Goal: Information Seeking & Learning: Understand process/instructions

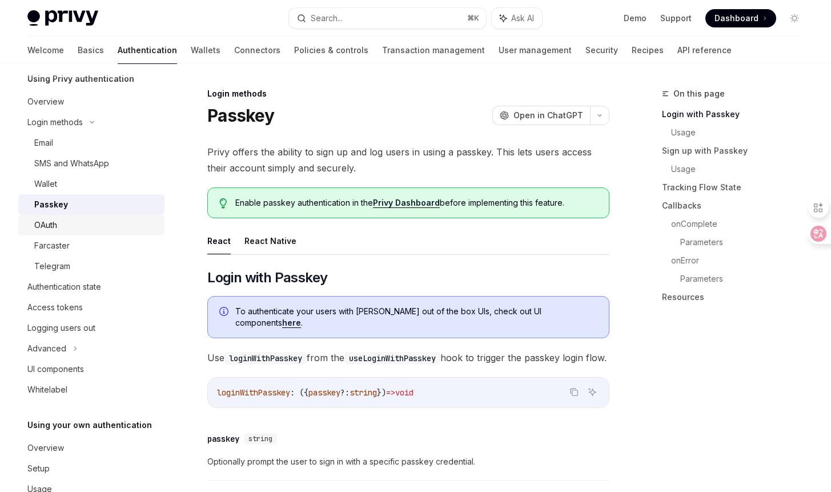
scroll to position [79, 0]
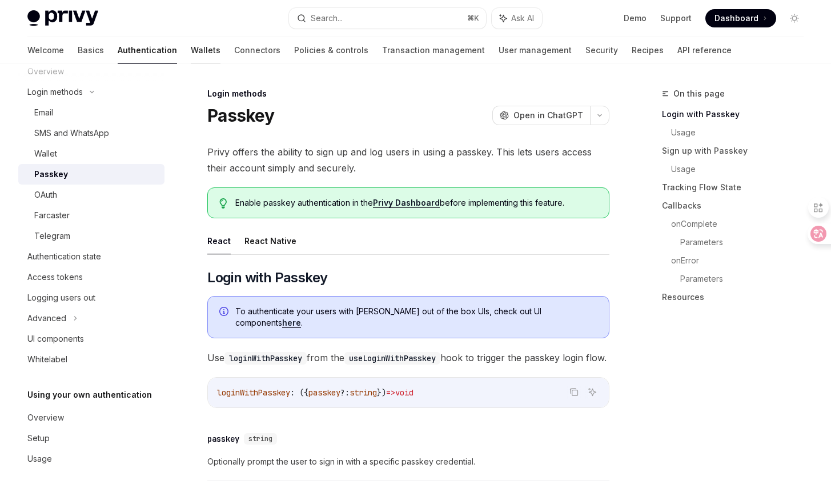
click at [191, 58] on link "Wallets" at bounding box center [206, 50] width 30 height 27
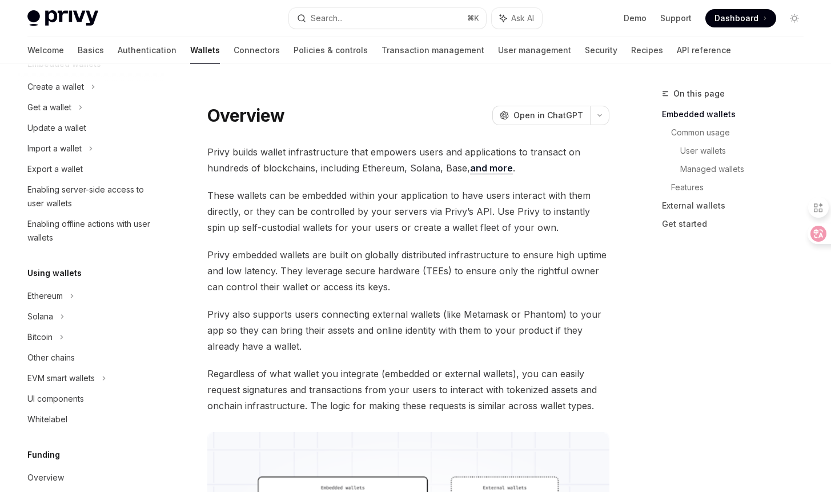
scroll to position [91, 0]
click at [110, 231] on div "Enabling offline actions with user wallets" at bounding box center [92, 229] width 130 height 27
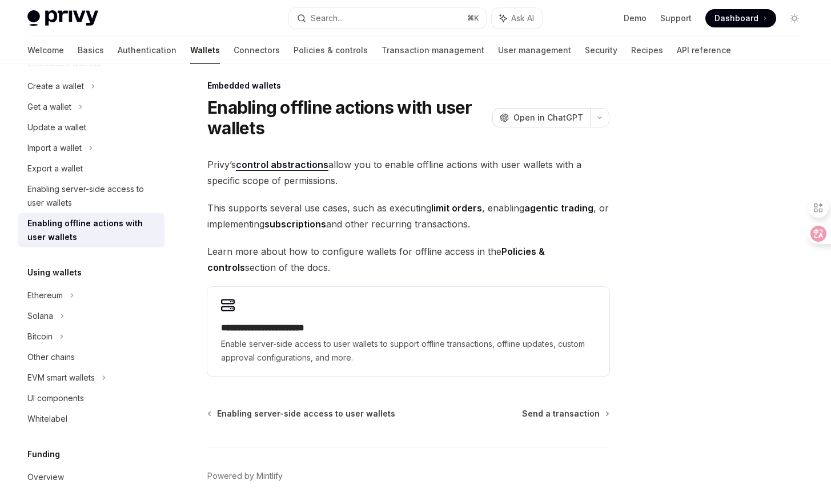
scroll to position [9, 0]
click at [401, 226] on span "This supports several use cases, such as executing limit orders , enabling agen…" at bounding box center [408, 215] width 402 height 32
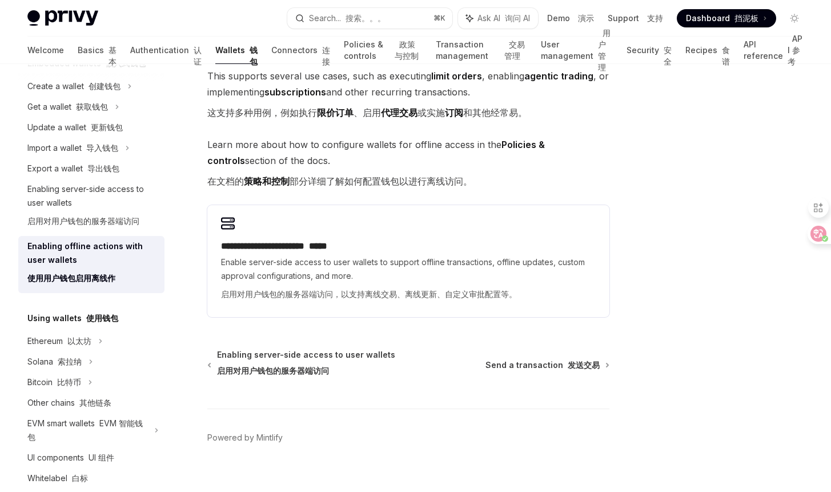
scroll to position [210, 0]
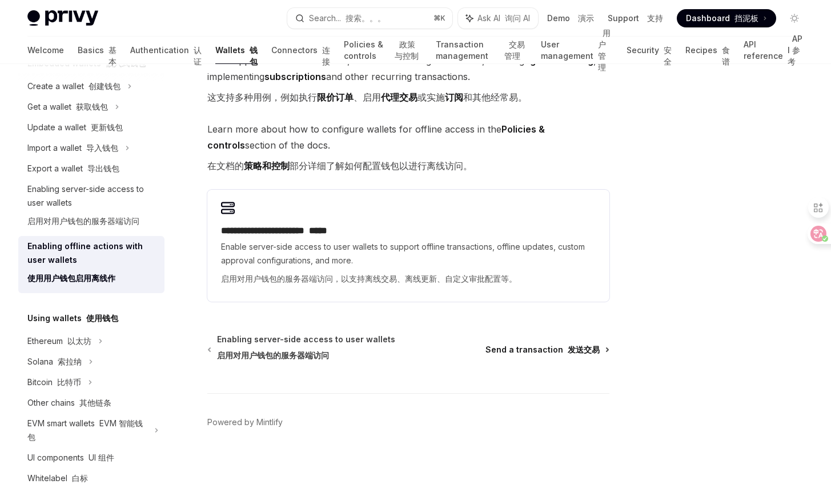
click at [500, 350] on span "Send a transaction 发送交易" at bounding box center [542, 349] width 114 height 11
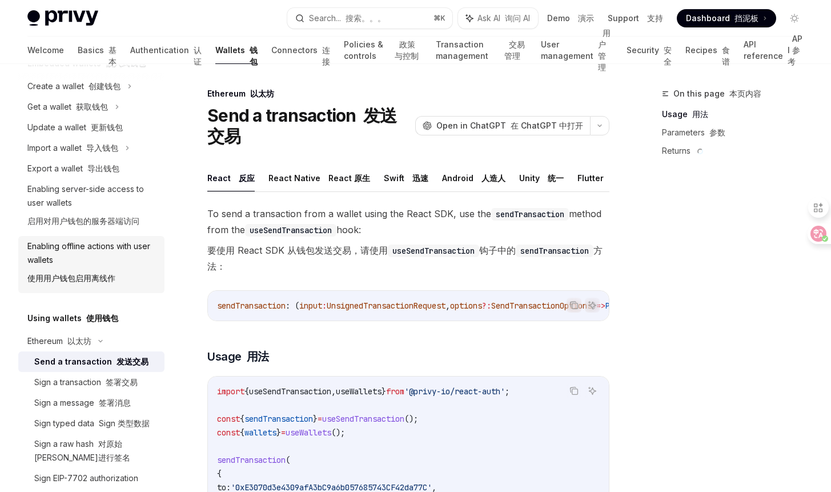
click at [128, 272] on div "Enabling offline actions with user wallets 使用用户钱包启用离线作" at bounding box center [92, 264] width 130 height 50
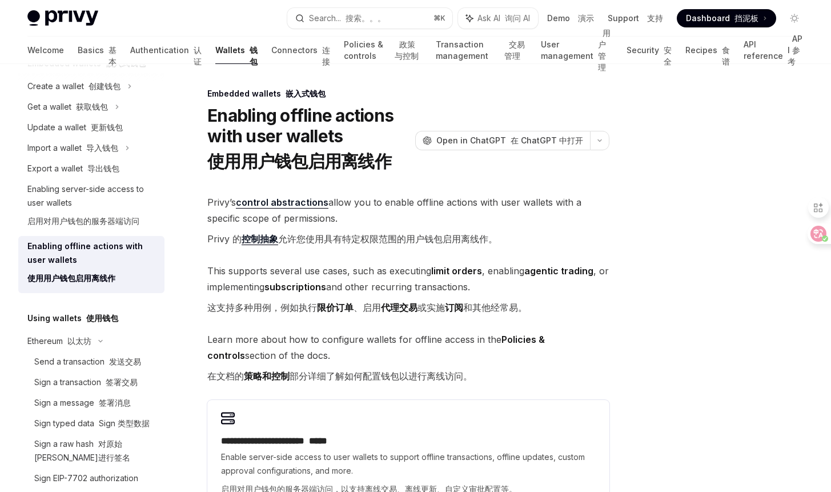
click at [393, 339] on span "Learn more about how to configure wallets for offline access in the Policies & …" at bounding box center [408, 359] width 402 height 57
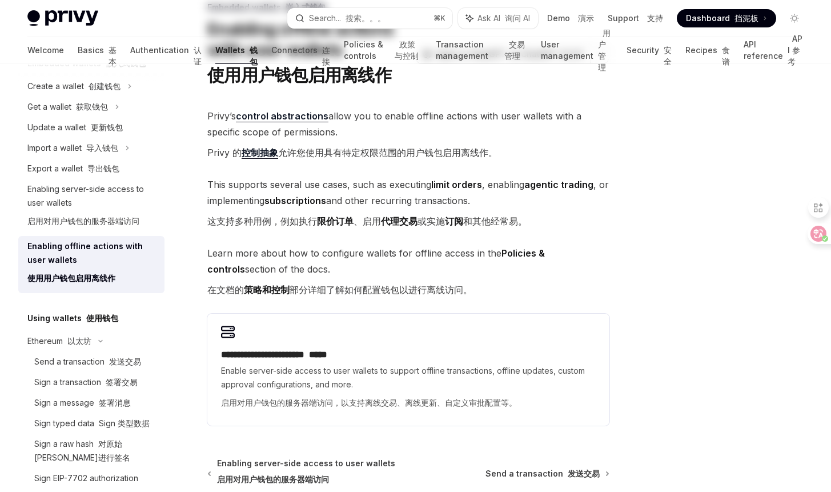
scroll to position [87, 0]
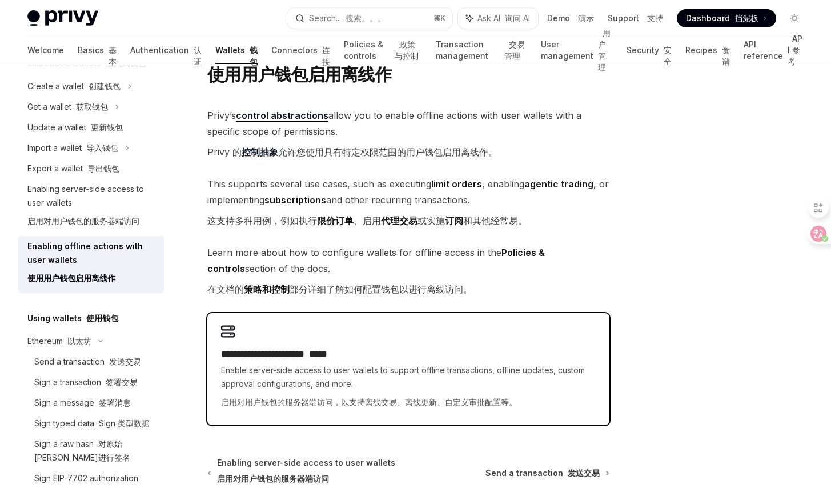
click at [384, 361] on div "**********" at bounding box center [408, 380] width 375 height 66
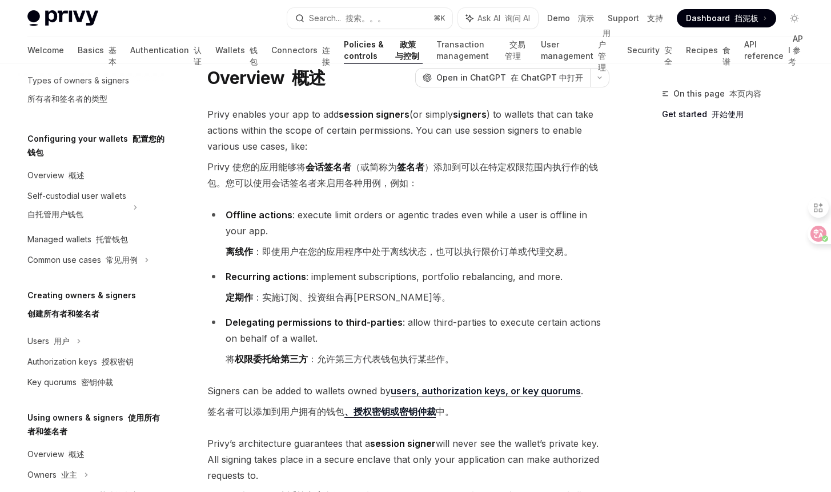
scroll to position [39, 0]
click at [455, 167] on font "Privy 使您的应用能够将 会话签名者 （或简称为 签名者 ）添加到可以在特定权限范围内执行作的钱包。您可以使用会话签名者来启用各种用例，例如：" at bounding box center [402, 173] width 391 height 27
click at [373, 249] on font "离线作 ：即使用户在您的应用程序中处于离线状态，也可以执行限价订单或代理交易。" at bounding box center [399, 249] width 347 height 11
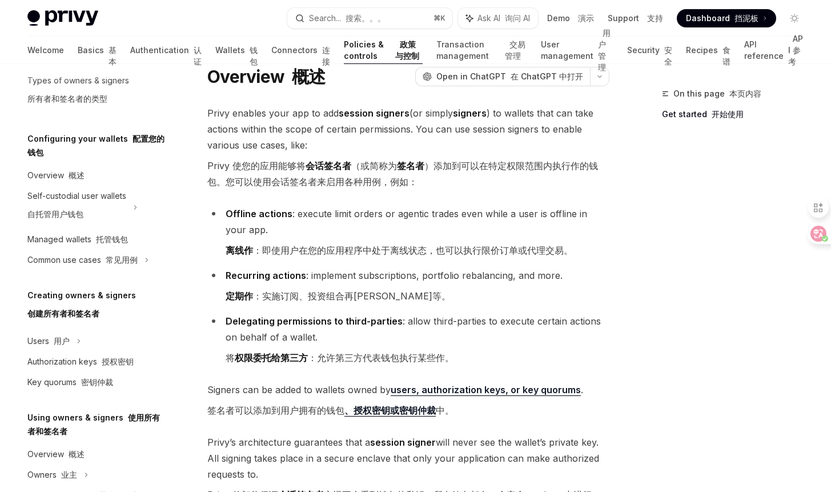
click at [411, 251] on font "离线作 ：即使用户在您的应用程序中处于离线状态，也可以执行限价订单或代理交易。" at bounding box center [399, 249] width 347 height 11
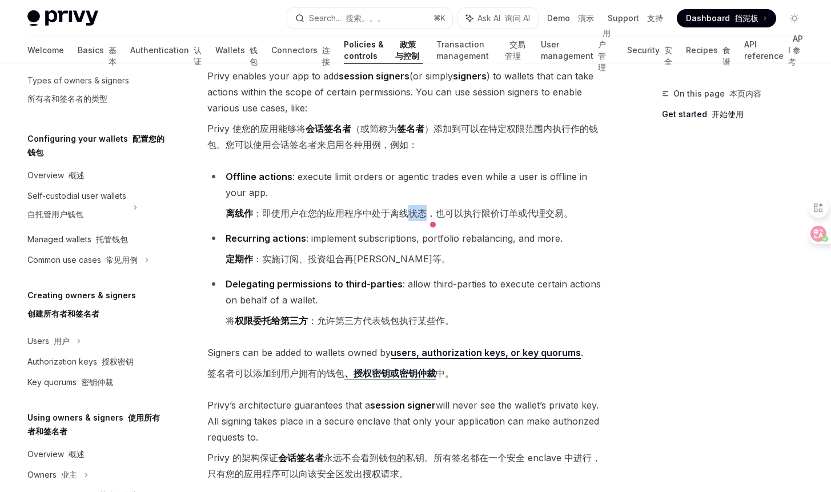
scroll to position [92, 0]
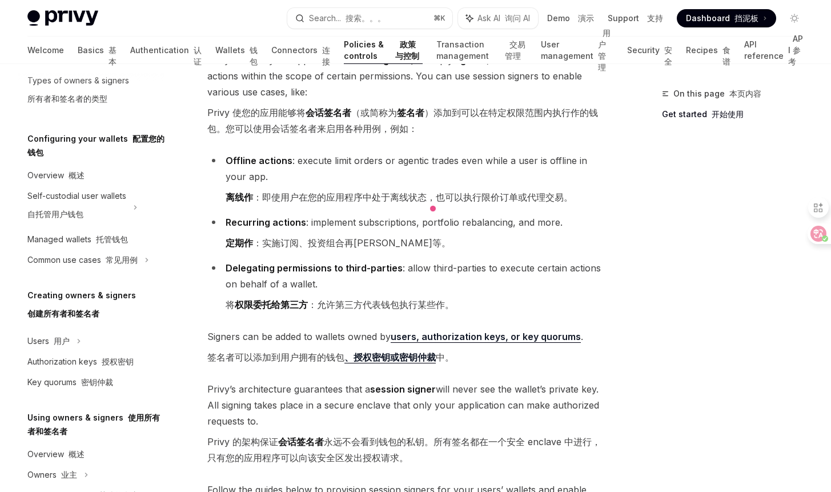
click at [366, 238] on font "定期作 ：实施订阅、投资组合再[PERSON_NAME]等。" at bounding box center [338, 242] width 225 height 11
click at [380, 239] on font "定期作 ：实施订阅、投资组合再[PERSON_NAME]等。" at bounding box center [338, 242] width 225 height 11
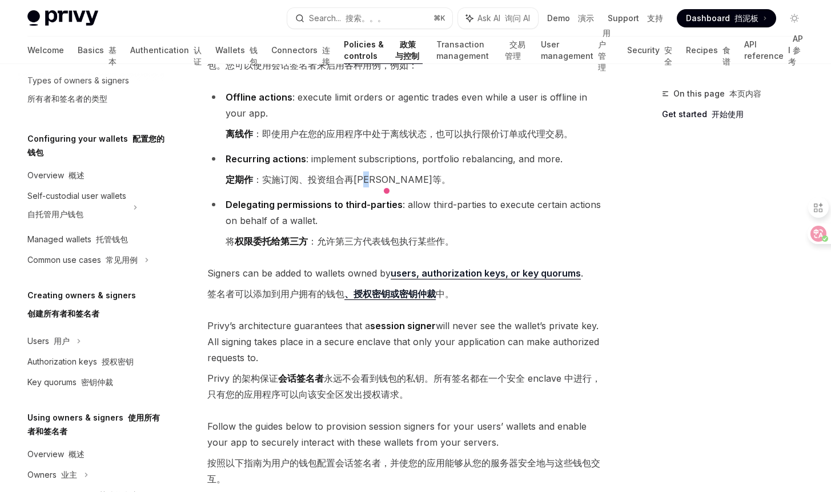
scroll to position [193, 0]
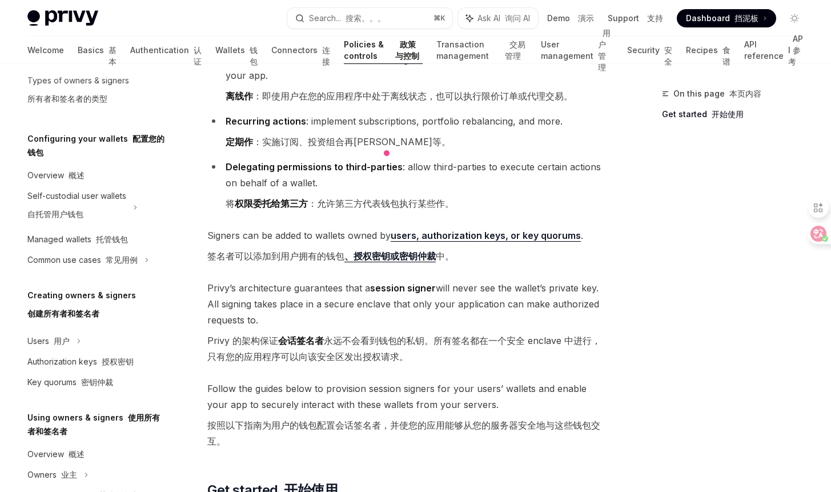
click at [328, 236] on span "Signers can be added to wallets owned by users, authorization keys, or key quor…" at bounding box center [408, 247] width 402 height 41
click at [353, 236] on span "Signers can be added to wallets owned by users, authorization keys, or key quor…" at bounding box center [408, 247] width 402 height 41
click at [335, 234] on span "Signers can be added to wallets owned by users, authorization keys, or key quor…" at bounding box center [408, 247] width 402 height 41
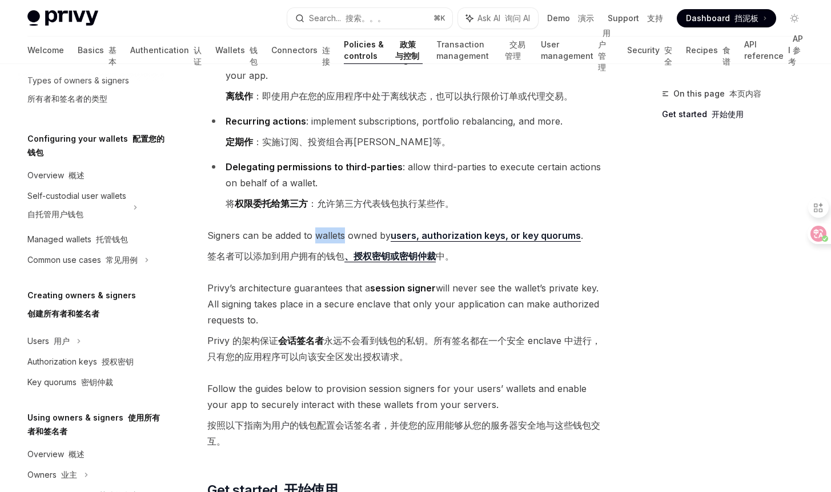
click at [335, 234] on span "Signers can be added to wallets owned by users, authorization keys, or key quor…" at bounding box center [408, 247] width 402 height 41
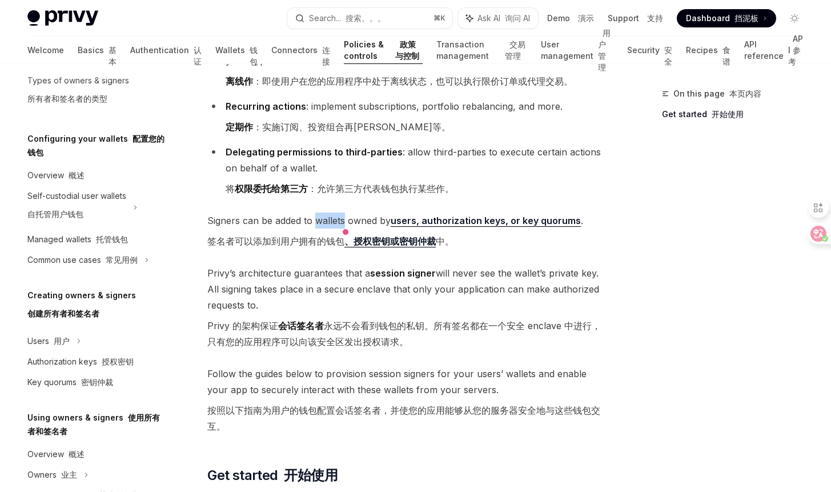
scroll to position [210, 0]
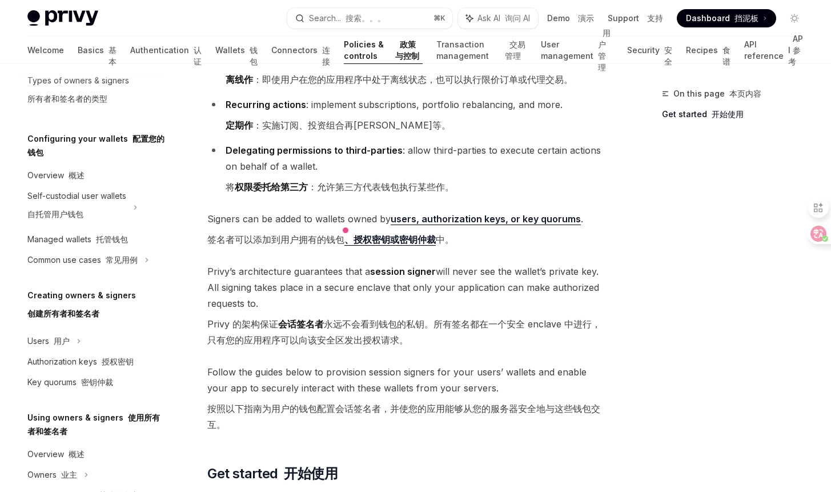
click at [382, 218] on span "Signers can be added to wallets owned by users, authorization keys, or key quor…" at bounding box center [408, 231] width 402 height 41
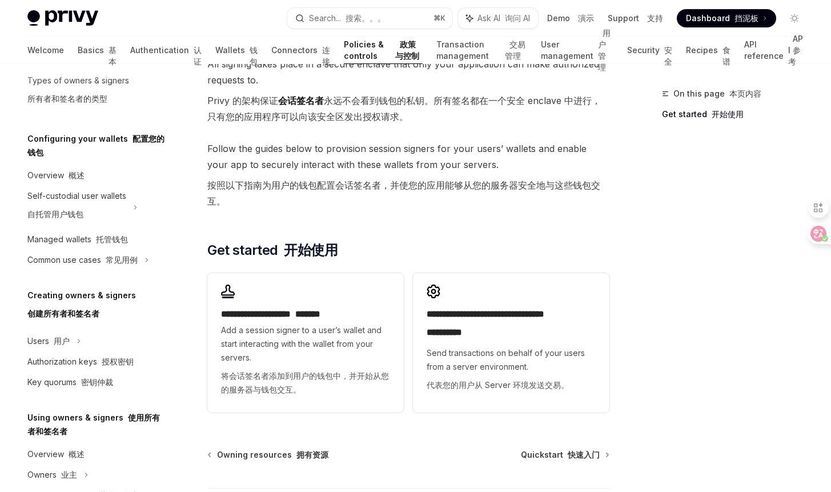
scroll to position [528, 0]
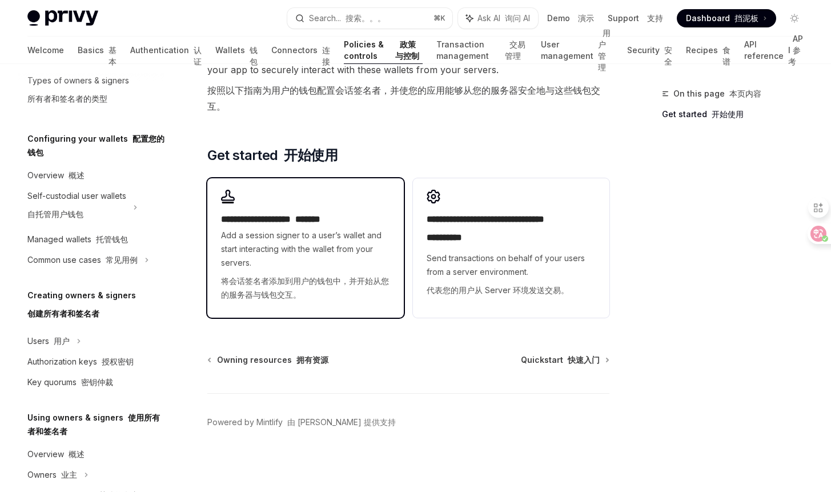
click at [326, 267] on span "Add a session signer to a user’s wallet and start interacting with the wallet f…" at bounding box center [305, 267] width 169 height 78
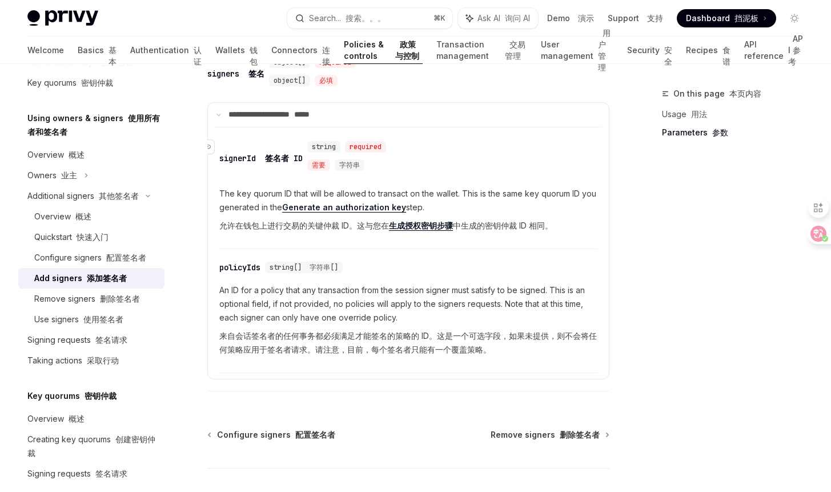
scroll to position [776, 0]
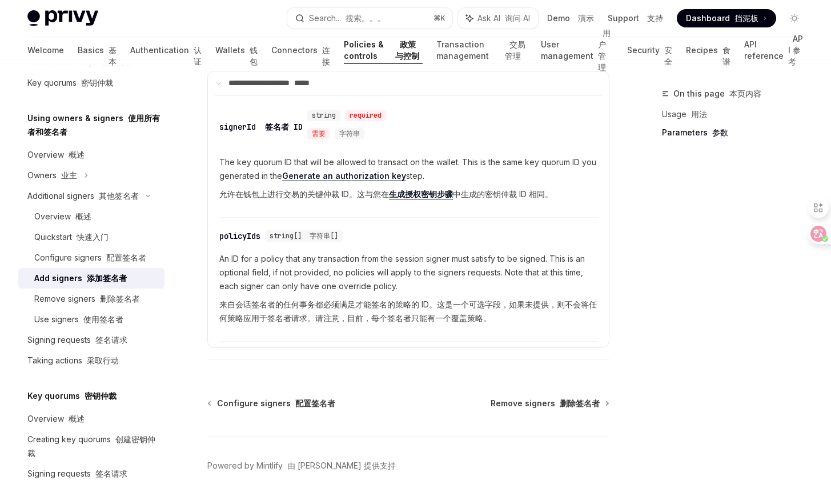
click at [341, 198] on font "允许在钱包上进行交易的关键仲裁 ID。这与您在 生成授权密钥步骤 中生成的密钥仲裁 ID 相同。" at bounding box center [385, 194] width 333 height 10
click at [364, 199] on font "允许在钱包上进行交易的关键仲裁 ID。这与您在 生成授权密钥步骤 中生成的密钥仲裁 ID 相同。" at bounding box center [385, 194] width 333 height 10
click at [450, 307] on font "来自会话签名者的任何事务都必须满足才能签名的策略的 ID。这是一个可选字段，如果未提供，则不会将任何策略应用于签名者请求。请注意，目前，每个签名者只能有一个覆…" at bounding box center [407, 310] width 377 height 23
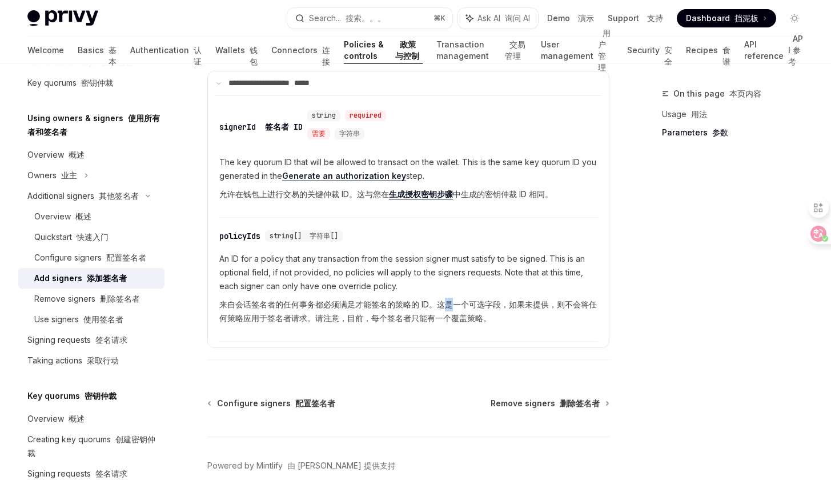
click at [450, 307] on font "来自会话签名者的任何事务都必须满足才能签名的策略的 ID。这是一个可选字段，如果未提供，则不会将任何策略应用于签名者请求。请注意，目前，每个签名者只能有一个覆…" at bounding box center [407, 310] width 377 height 23
click at [474, 308] on font "来自会话签名者的任何事务都必须满足才能签名的策略的 ID。这是一个可选字段，如果未提供，则不会将任何策略应用于签名者请求。请注意，目前，每个签名者只能有一个覆…" at bounding box center [407, 310] width 377 height 23
click at [502, 308] on font "来自会话签名者的任何事务都必须满足才能签名的策略的 ID。这是一个可选字段，如果未提供，则不会将任何策略应用于签名者请求。请注意，目前，每个签名者只能有一个覆…" at bounding box center [407, 310] width 377 height 23
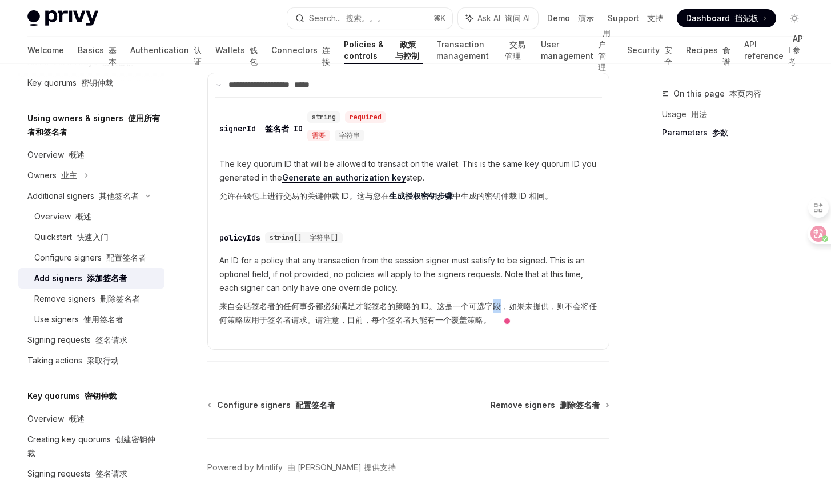
scroll to position [772, 0]
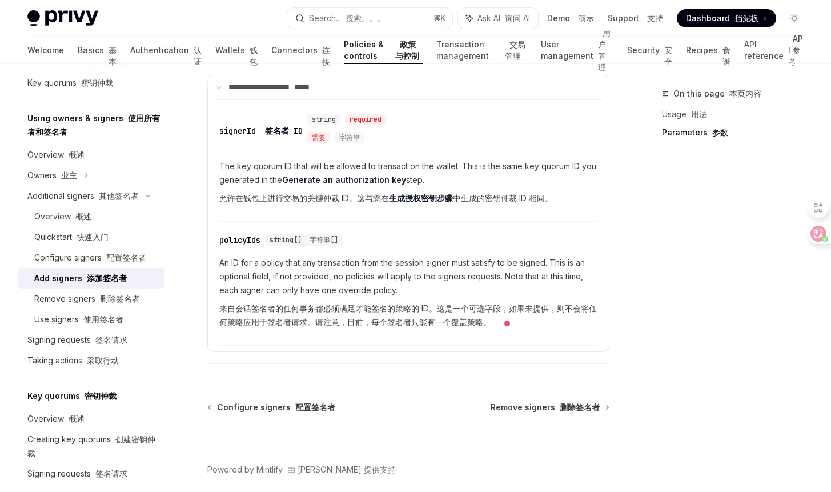
click at [472, 308] on font "来自会话签名者的任何事务都必须满足才能签名的策略的 ID。这是一个可选字段，如果未提供，则不会将任何策略应用于签名者请求。请注意，目前，每个签名者只能有一个覆…" at bounding box center [407, 314] width 377 height 23
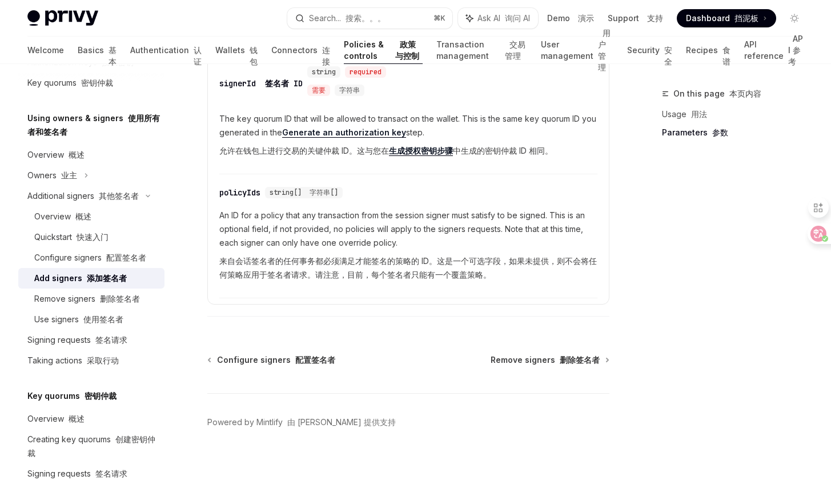
scroll to position [823, 0]
click at [312, 363] on font "配置签名者" at bounding box center [315, 360] width 40 height 10
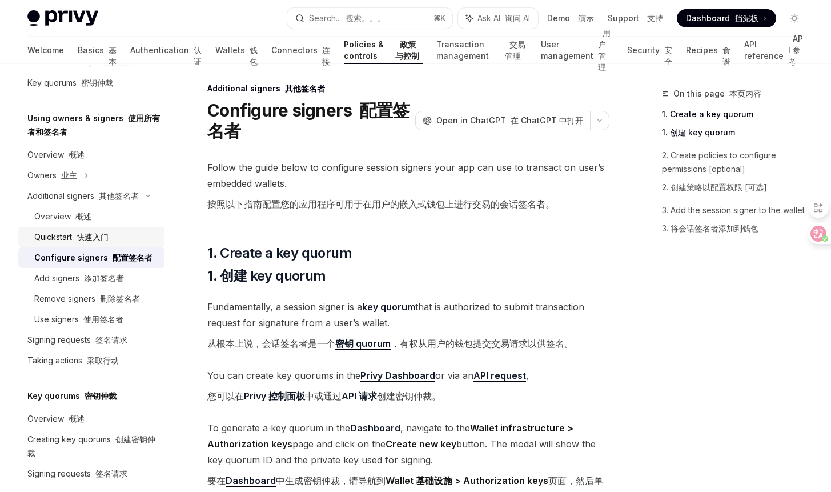
scroll to position [2, 0]
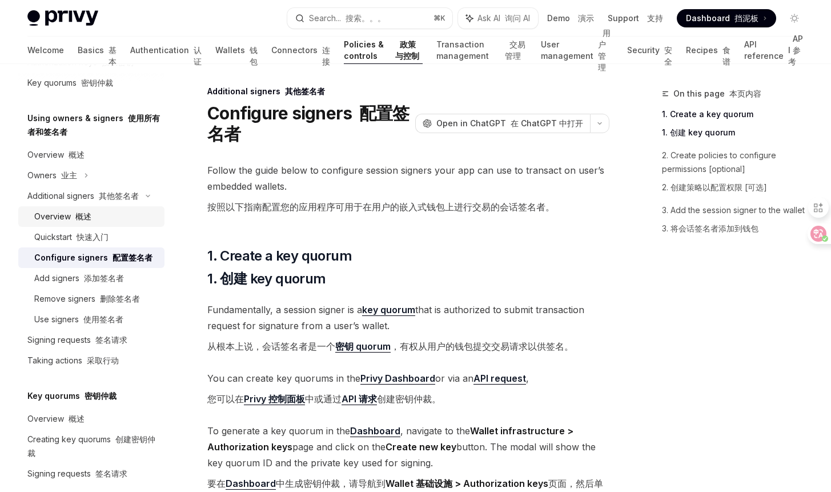
click at [114, 212] on div "Overview 概述" at bounding box center [95, 217] width 123 height 14
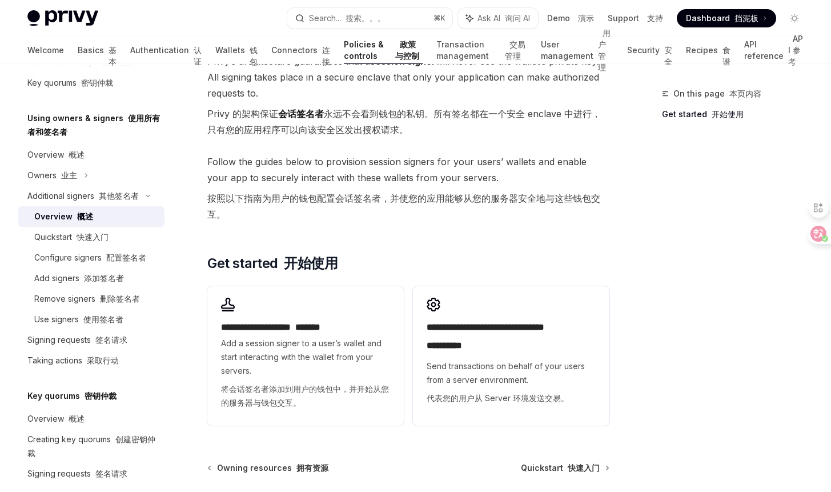
scroll to position [528, 0]
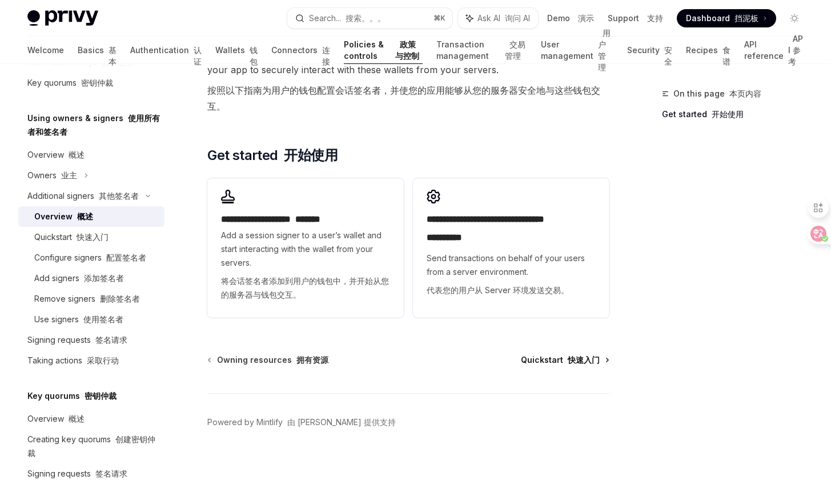
click at [555, 355] on span "Quickstart 快速入门" at bounding box center [560, 359] width 79 height 11
type textarea "*"
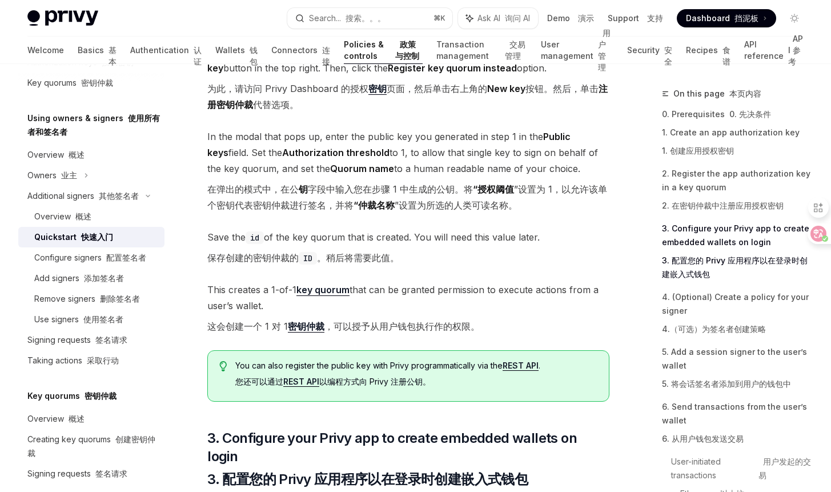
scroll to position [1432, 0]
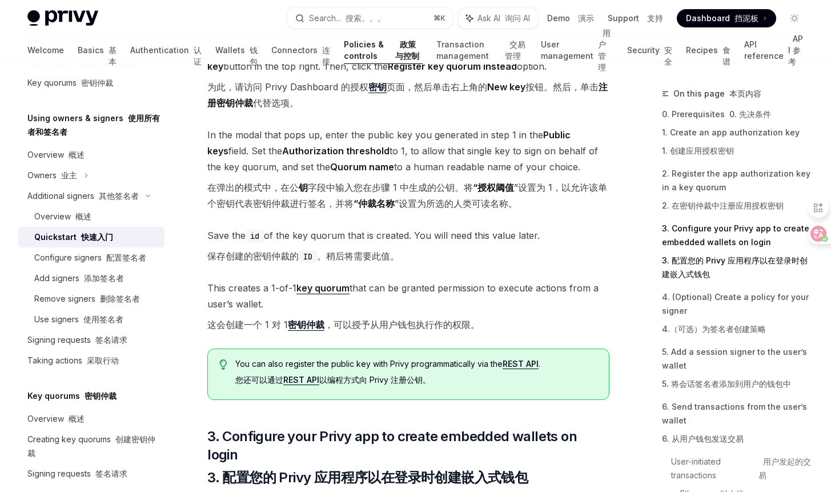
click at [381, 319] on font "这会创建一个 1 对 1 密钥仲裁 ，可以授予从用户钱包执行作的权限。" at bounding box center [343, 325] width 272 height 12
click at [408, 319] on font "这会创建一个 1 对 1 密钥仲裁 ，可以授予从用户钱包执行作的权限。" at bounding box center [343, 325] width 272 height 12
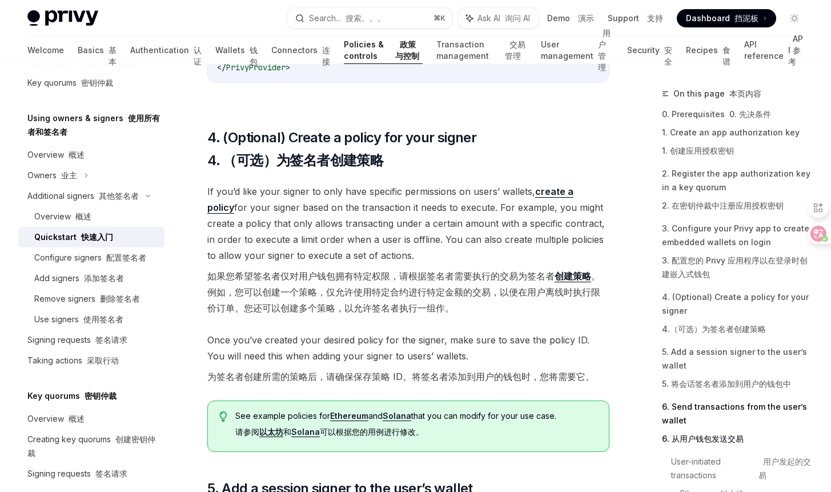
scroll to position [2343, 0]
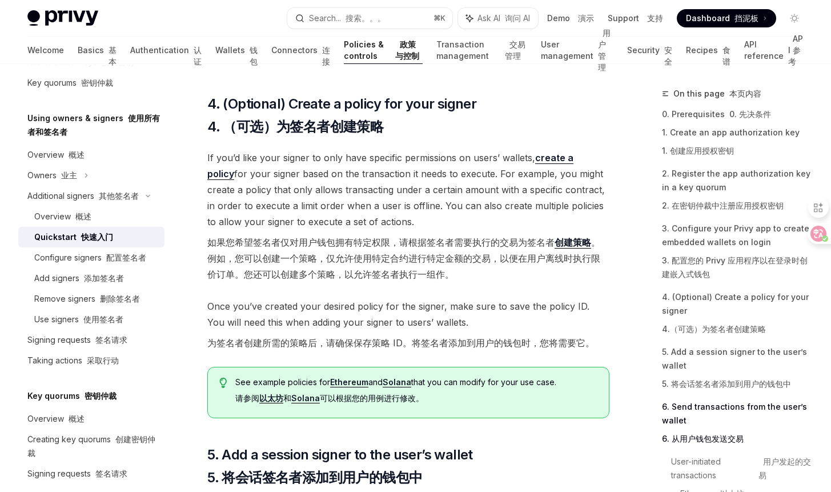
click at [560, 152] on link "create a policy" at bounding box center [390, 166] width 366 height 28
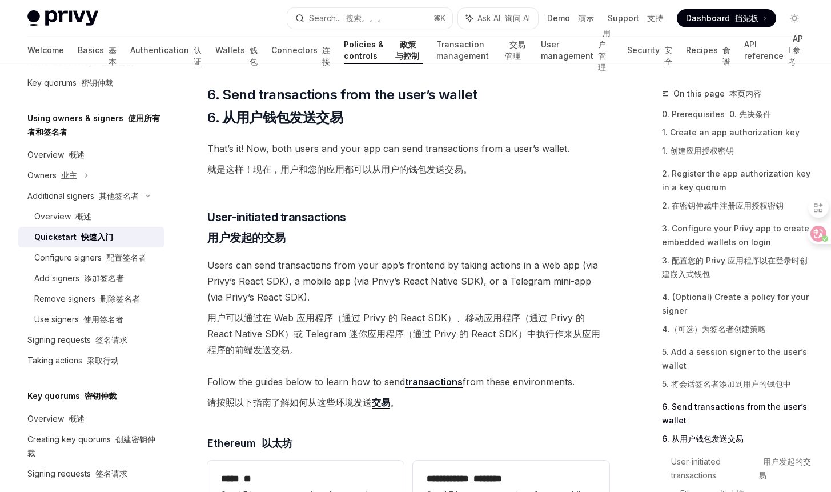
scroll to position [3394, 0]
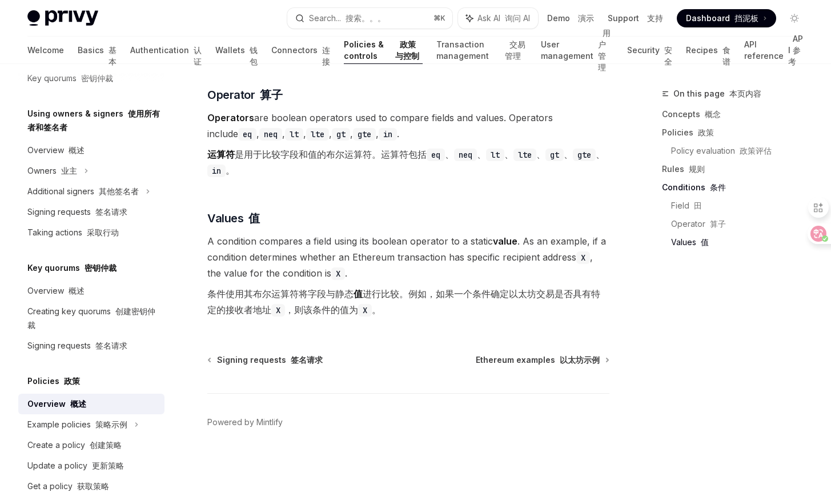
scroll to position [5462, 0]
click at [93, 446] on font "创建策略" at bounding box center [106, 445] width 32 height 10
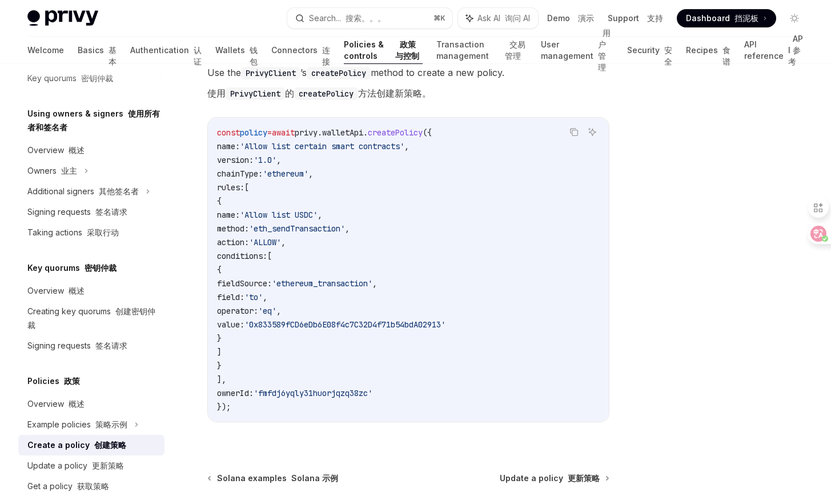
scroll to position [443, 0]
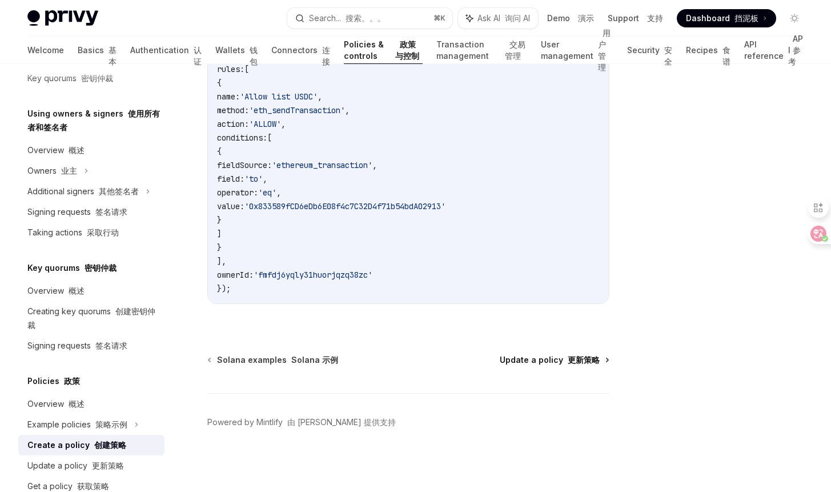
click at [540, 359] on span "Update a policy 更新策略" at bounding box center [550, 359] width 100 height 11
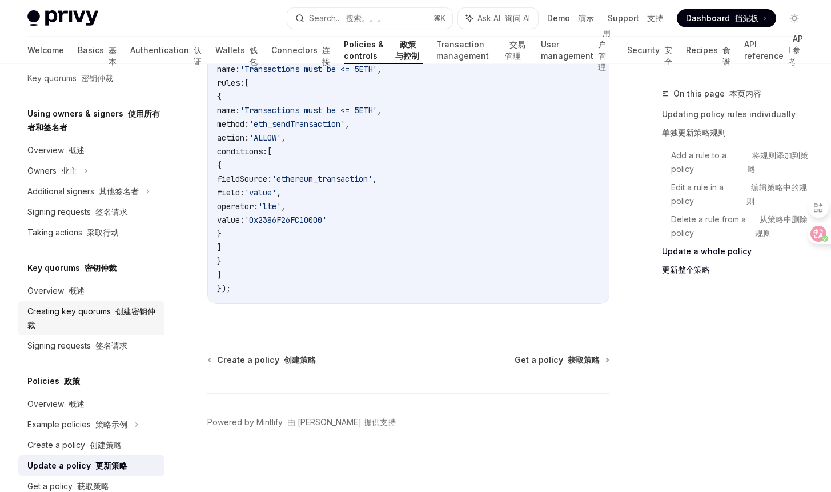
scroll to position [340, 0]
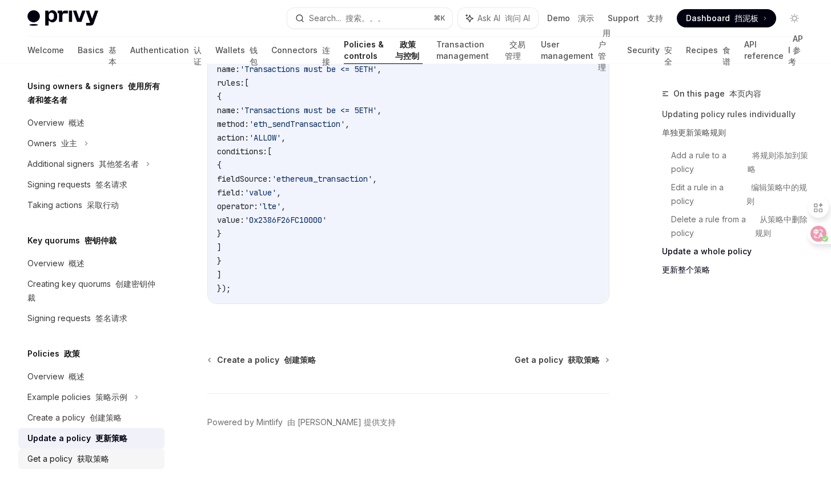
click at [82, 460] on font "获取策略" at bounding box center [93, 458] width 32 height 10
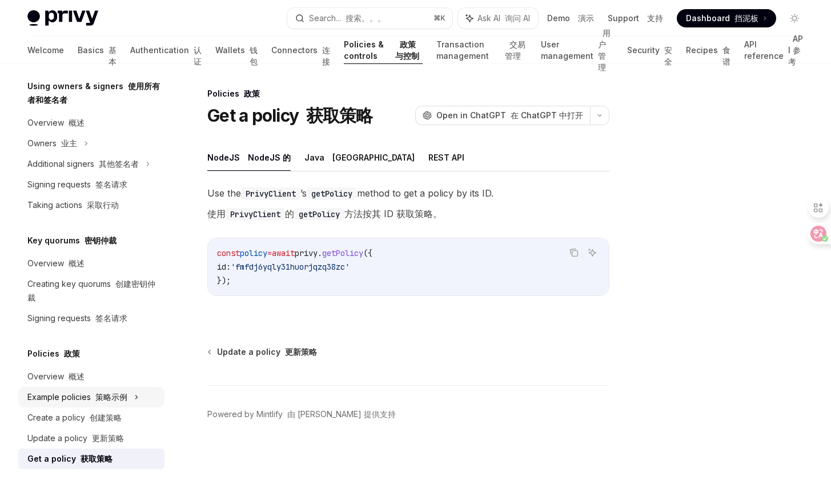
click at [77, 148] on font "策略示例" at bounding box center [69, 143] width 16 height 10
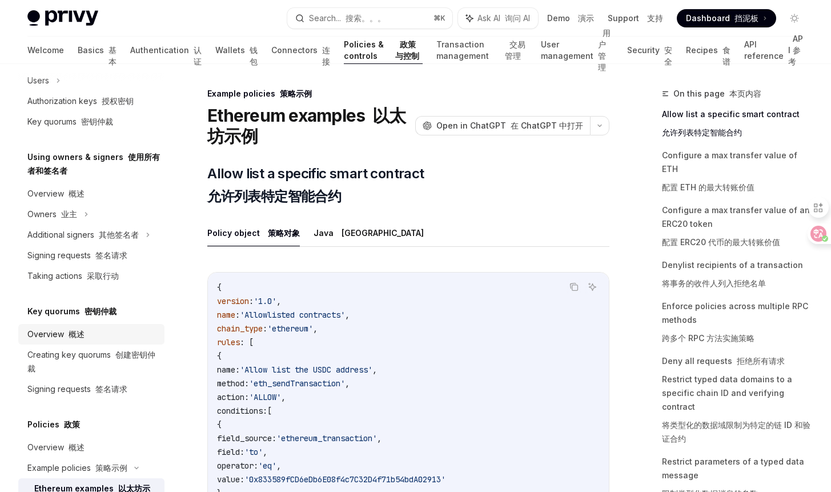
scroll to position [230, 0]
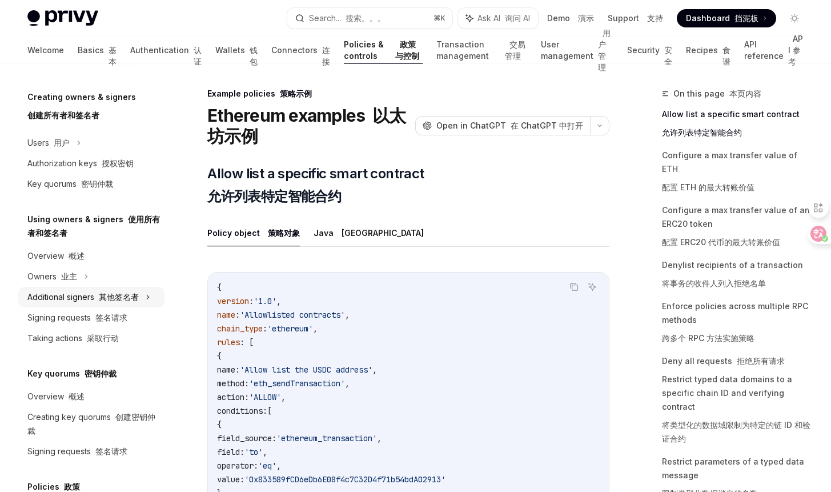
click at [112, 295] on font "其他签名者" at bounding box center [119, 297] width 40 height 10
type textarea "*"
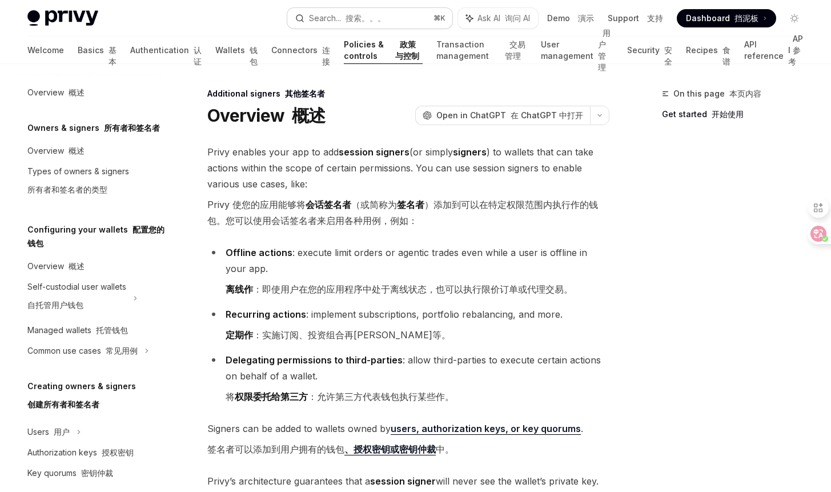
click at [365, 15] on font "搜索。。。" at bounding box center [365, 18] width 40 height 10
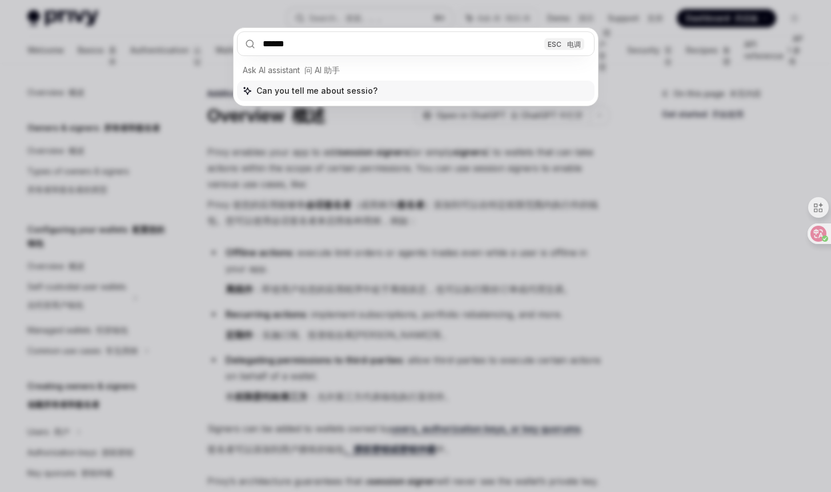
type input "*******"
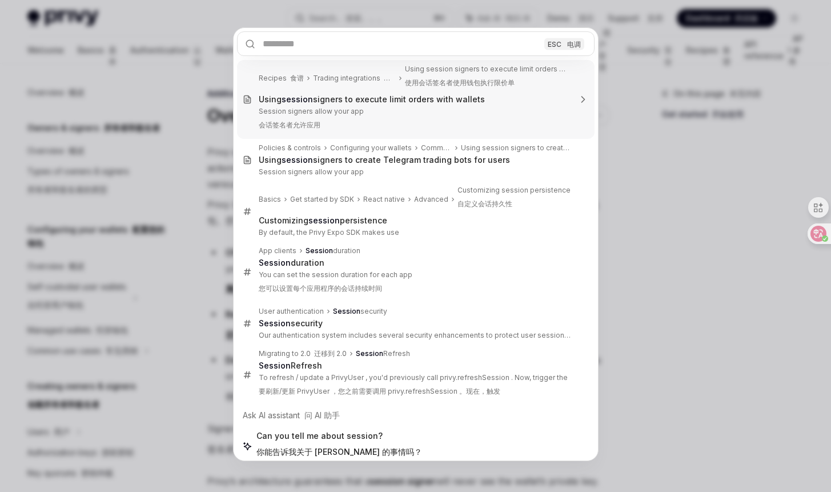
type textarea "*"
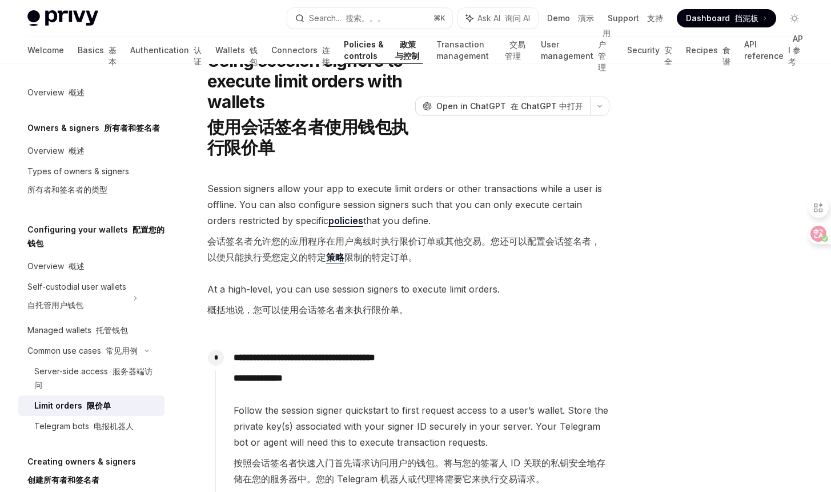
scroll to position [65, 0]
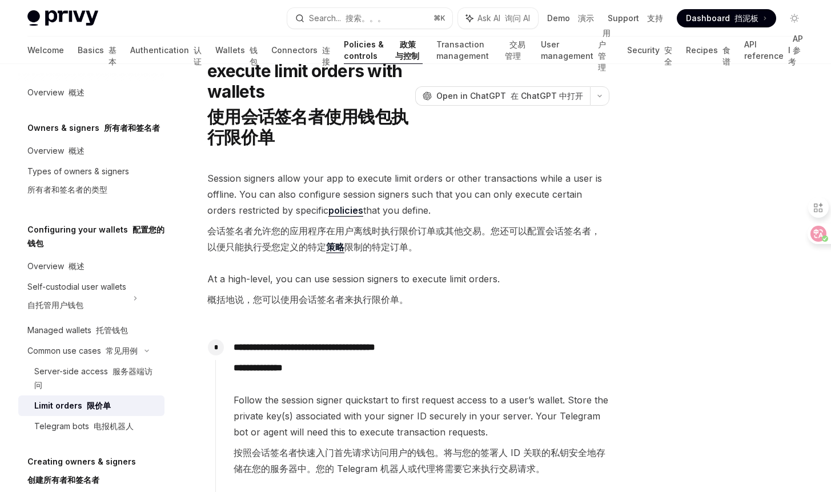
click at [425, 228] on font "会话签名者允许您的应用程序在用户离线时执行限价订单或其他交易。您还可以配置会话签名者，以便只能执行受您定义的特定 策略 限制的特定订单。" at bounding box center [403, 239] width 393 height 28
click at [446, 228] on font "会话签名者允许您的应用程序在用户离线时执行限价订单或其他交易。您还可以配置会话签名者，以便只能执行受您定义的特定 策略 限制的特定订单。" at bounding box center [403, 239] width 393 height 28
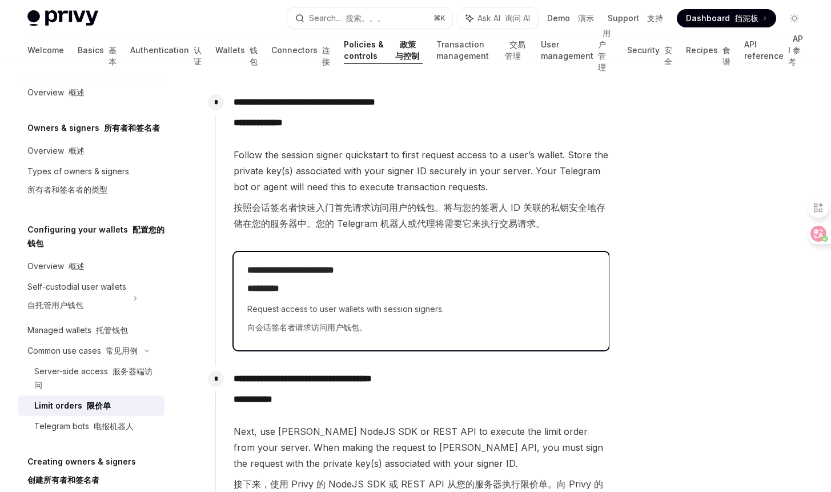
scroll to position [311, 0]
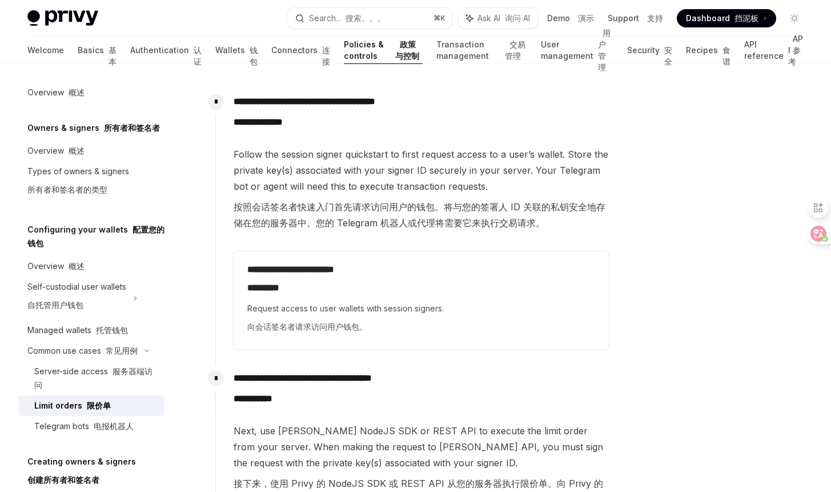
click at [360, 379] on p "**********" at bounding box center [421, 390] width 375 height 41
click at [403, 379] on p "**********" at bounding box center [421, 390] width 375 height 41
click at [374, 379] on p "**********" at bounding box center [421, 390] width 375 height 41
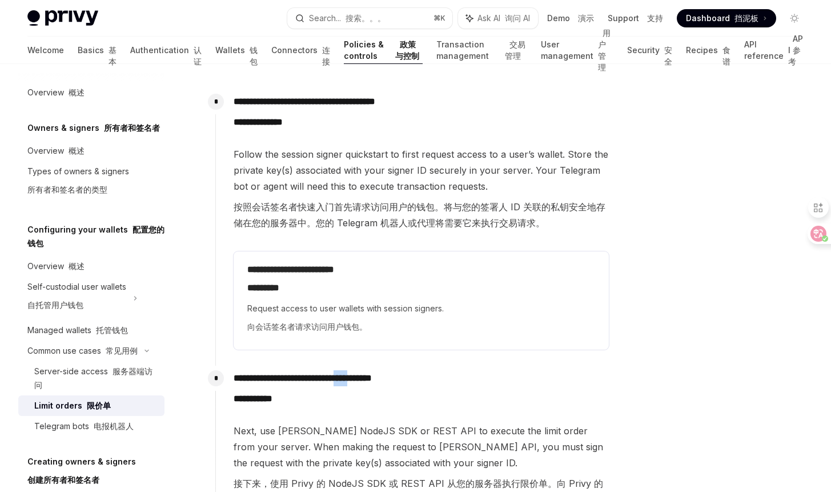
click at [374, 379] on p "**********" at bounding box center [421, 390] width 375 height 41
click at [351, 376] on p "**********" at bounding box center [421, 390] width 375 height 41
click at [318, 382] on p "**********" at bounding box center [421, 390] width 375 height 41
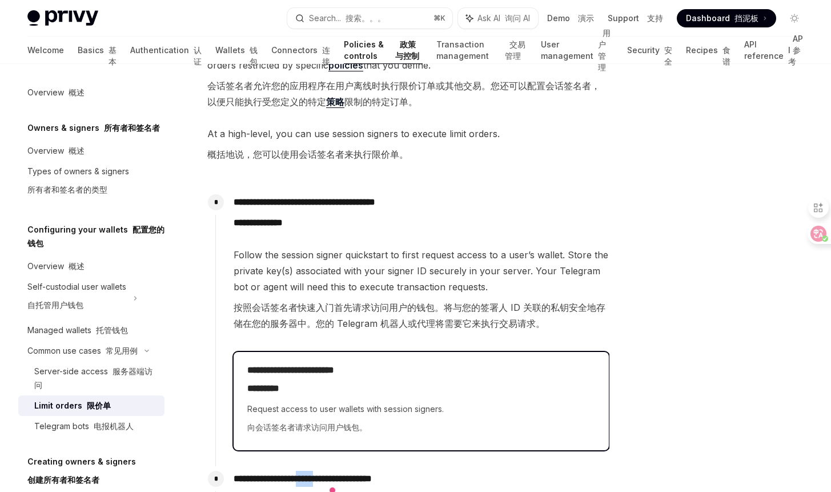
scroll to position [106, 0]
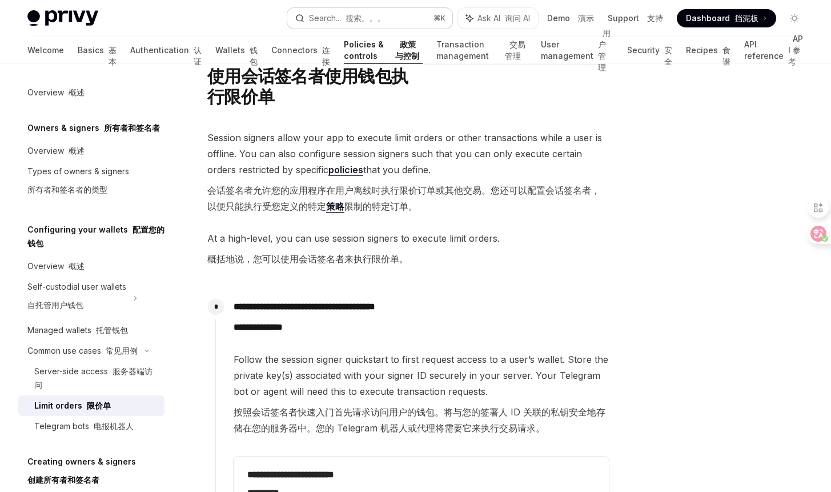
click at [381, 17] on font "搜索。。。" at bounding box center [365, 18] width 40 height 10
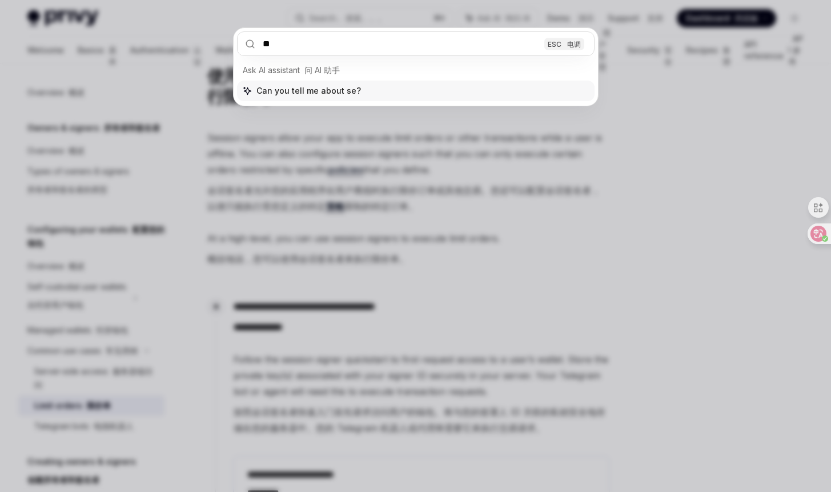
type input "*"
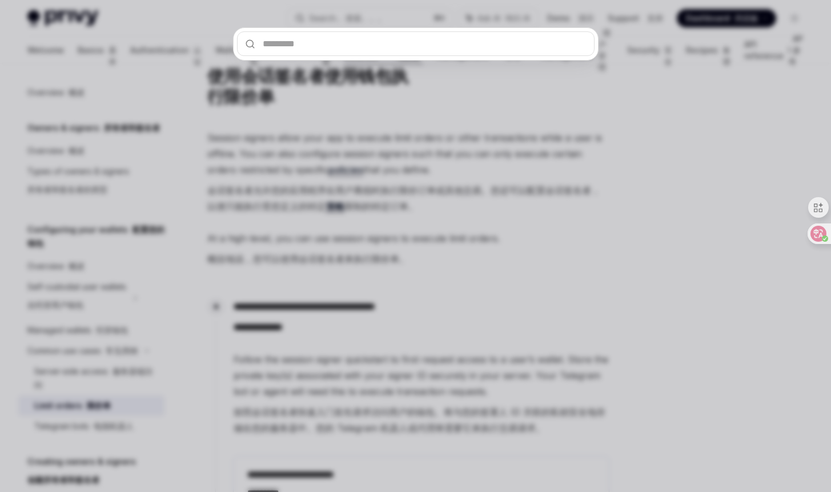
type input "*"
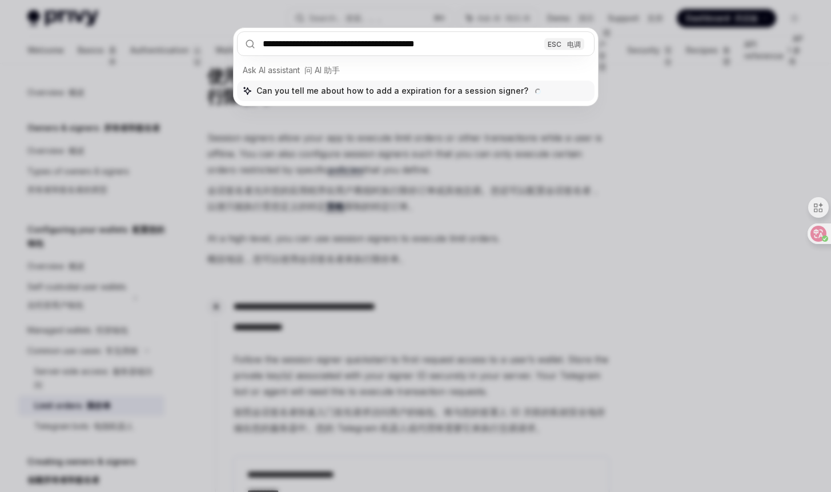
type input "**********"
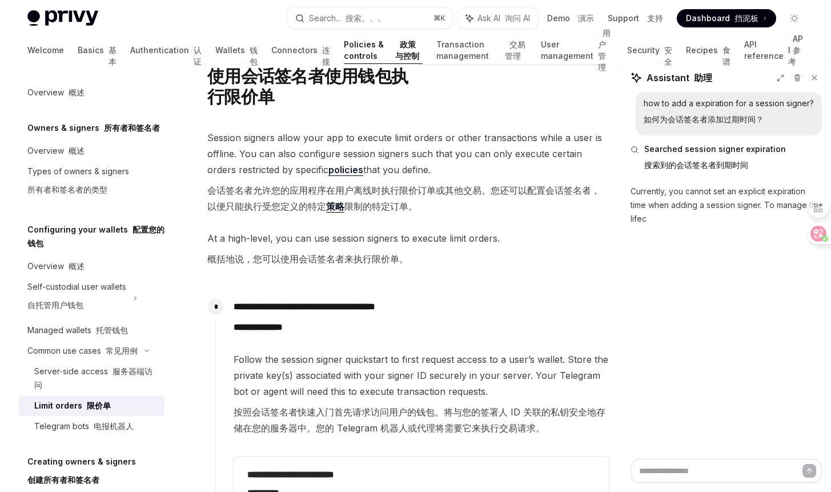
type textarea "*"
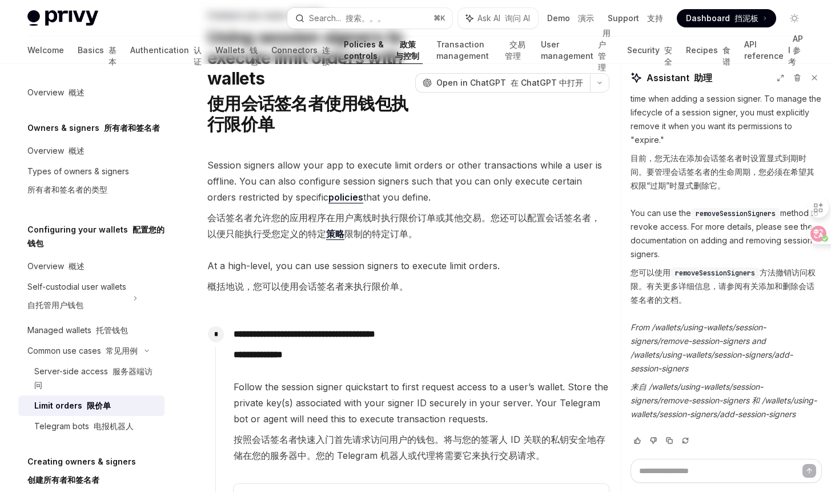
scroll to position [0, 0]
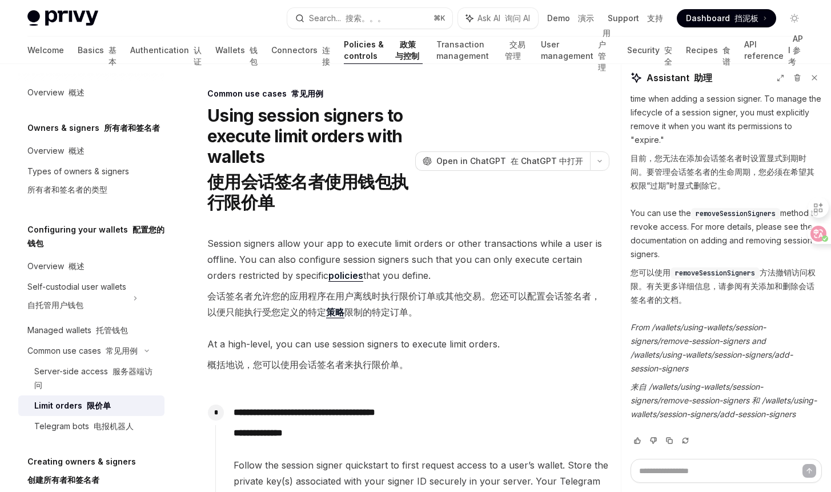
click at [718, 209] on span "removeSessionSigners" at bounding box center [735, 213] width 80 height 9
copy span "removeSessionSigners"
click at [314, 14] on div "Search... 搜索。。。" at bounding box center [347, 18] width 77 height 14
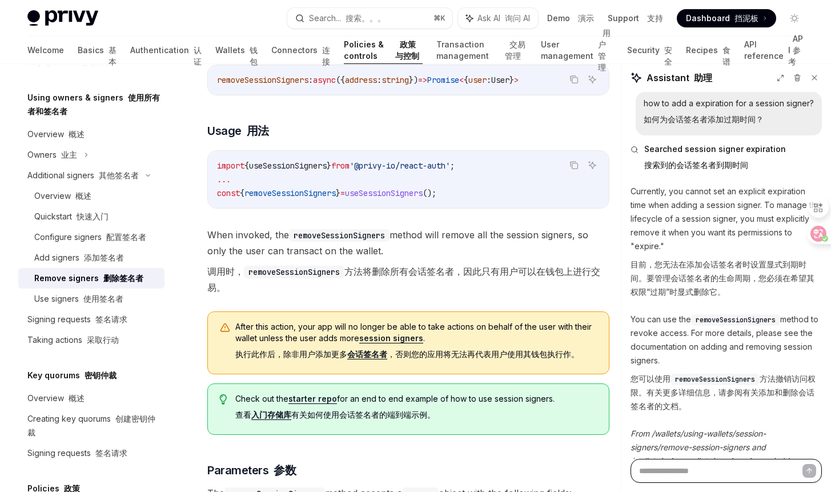
scroll to position [352, 0]
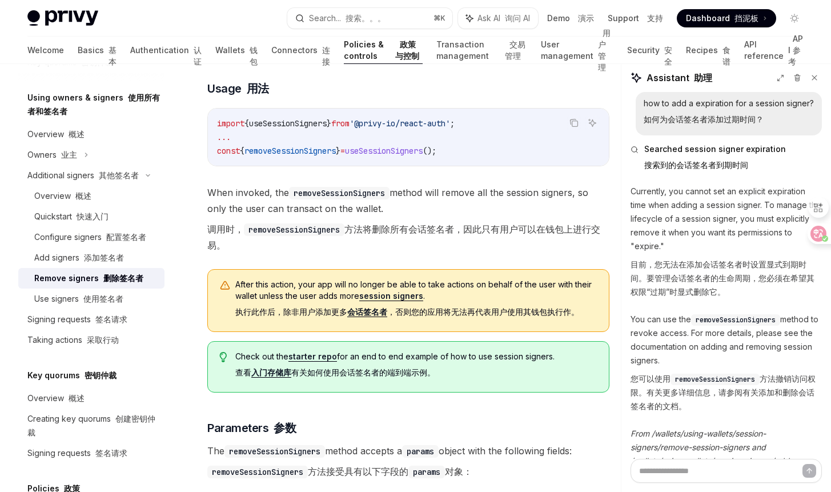
click at [452, 309] on font "执行此作后，除非用户添加更多 会话签名者 ，否则您的应用将无法再代表用户使用其钱包执行作。" at bounding box center [407, 312] width 344 height 10
click at [481, 309] on font "执行此作后，除非用户添加更多 会话签名者 ，否则您的应用将无法再代表用户使用其钱包执行作。" at bounding box center [407, 312] width 344 height 10
click at [503, 309] on font "执行此作后，除非用户添加更多 会话签名者 ，否则您的应用将无法再代表用户使用其钱包执行作。" at bounding box center [407, 312] width 344 height 10
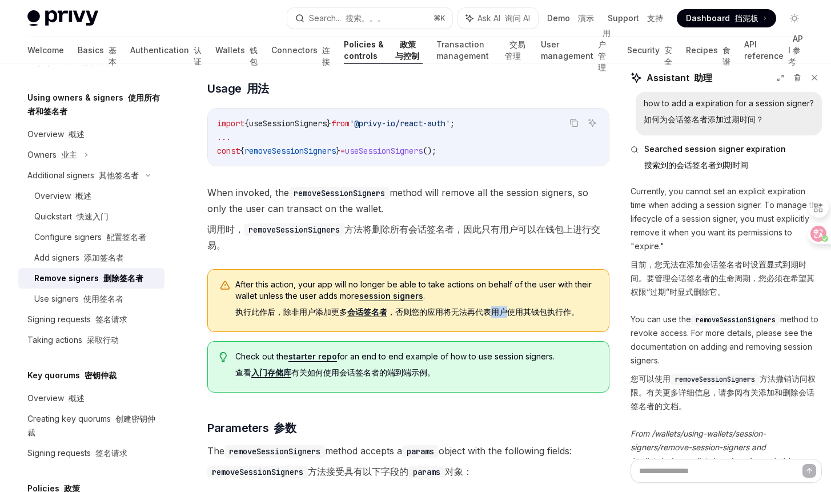
click at [503, 309] on font "执行此作后，除非用户添加更多 会话签名者 ，否则您的应用将无法再代表用户使用其钱包执行作。" at bounding box center [407, 312] width 344 height 10
click at [531, 310] on font "执行此作后，除非用户添加更多 会话签名者 ，否则您的应用将无法再代表用户使用其钱包执行作。" at bounding box center [407, 312] width 344 height 10
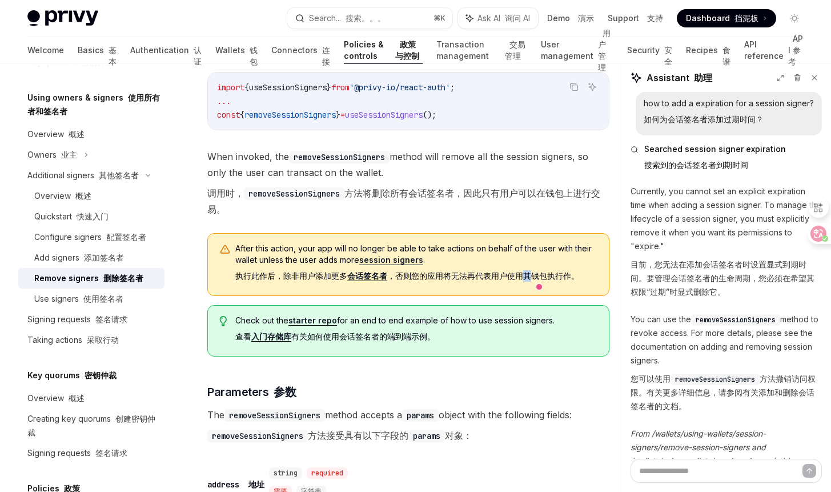
scroll to position [0, 0]
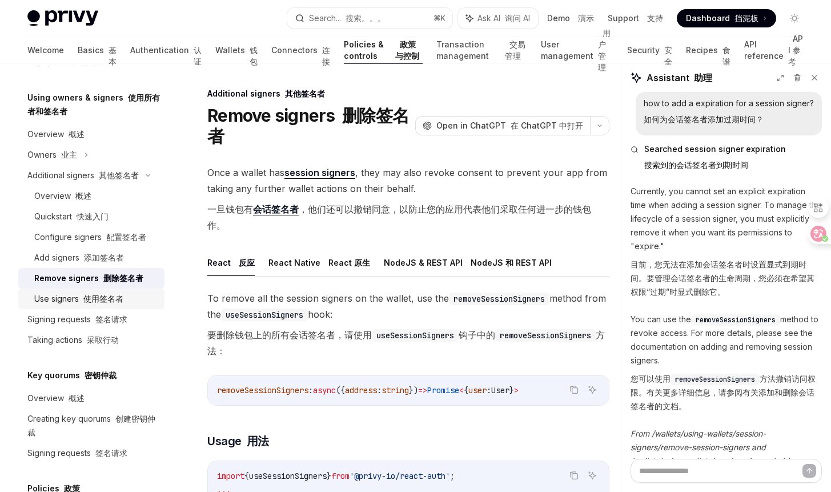
click at [80, 301] on font at bounding box center [81, 298] width 5 height 10
type textarea "*"
